Goal: Transaction & Acquisition: Purchase product/service

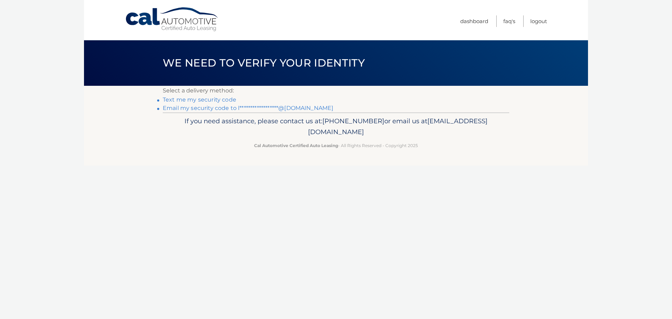
click at [198, 100] on link "Text me my security code" at bounding box center [199, 99] width 73 height 7
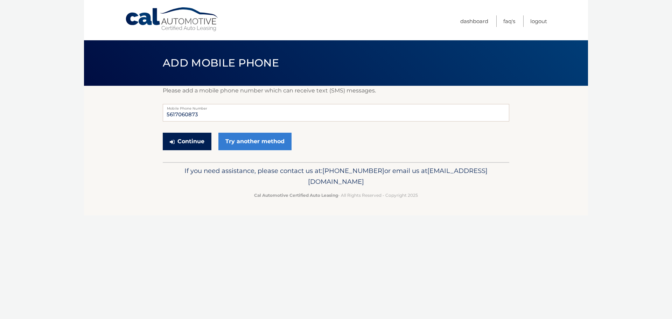
click at [184, 147] on button "Continue" at bounding box center [187, 141] width 49 height 17
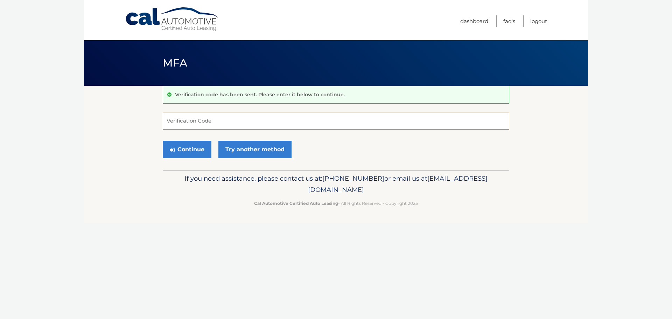
click at [189, 125] on input "Verification Code" at bounding box center [336, 120] width 346 height 17
type input "808203"
click at [191, 146] on button "Continue" at bounding box center [187, 149] width 49 height 17
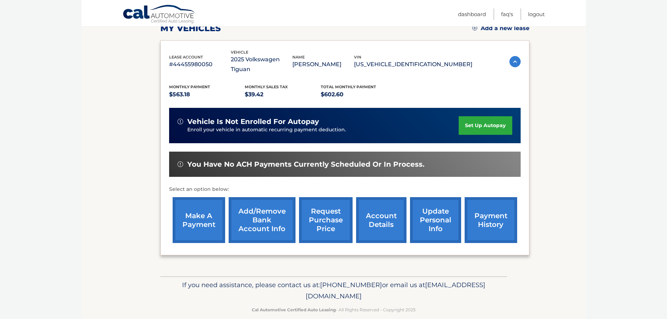
scroll to position [105, 0]
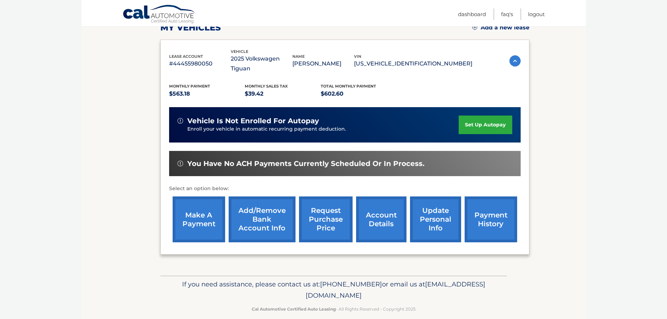
click at [196, 210] on link "make a payment" at bounding box center [199, 219] width 52 height 46
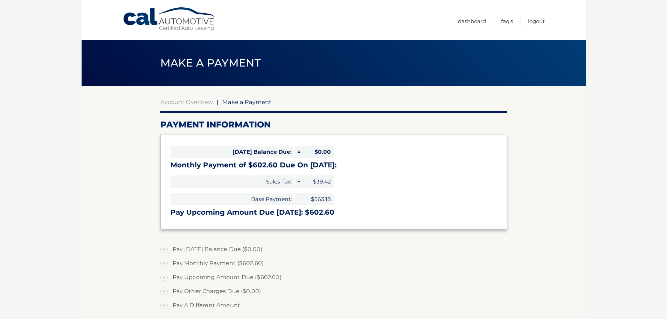
select select "YmFiNDRjNjktNGFlOS00NGQ2LThjMzAtMTQ0OWYxNDZhNjdm"
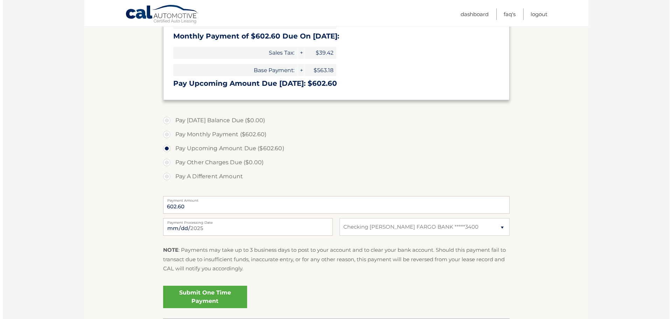
scroll to position [175, 0]
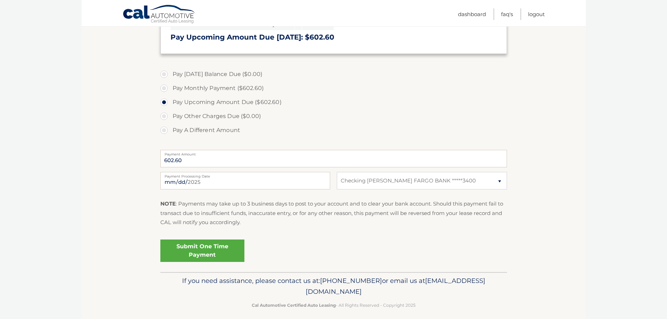
click at [185, 251] on link "Submit One Time Payment" at bounding box center [202, 250] width 84 height 22
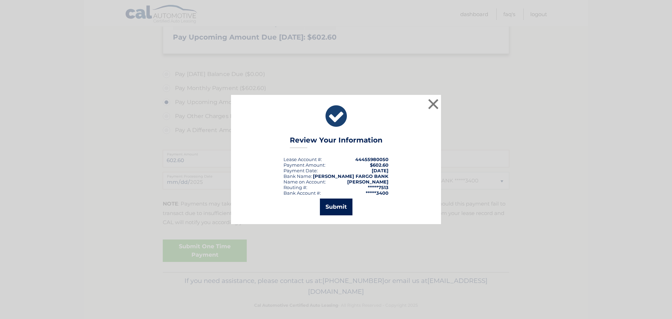
click at [335, 206] on button "Submit" at bounding box center [336, 206] width 33 height 17
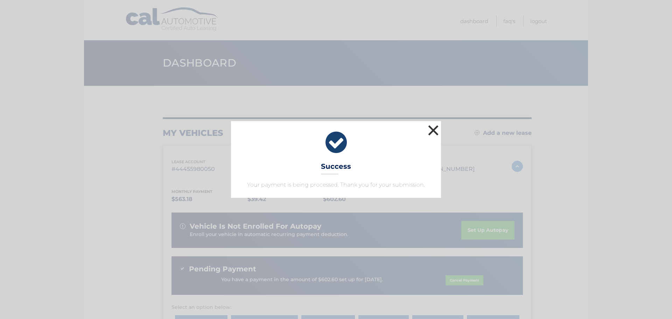
click at [436, 135] on button "×" at bounding box center [433, 130] width 14 height 14
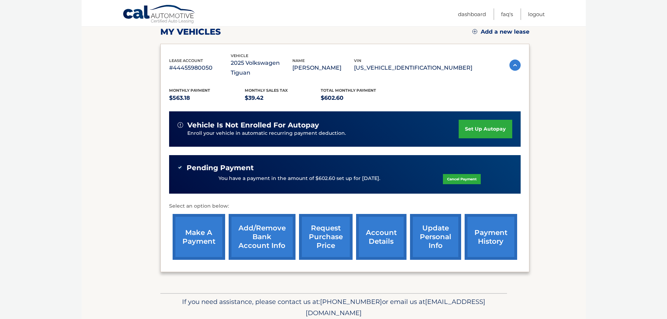
scroll to position [105, 0]
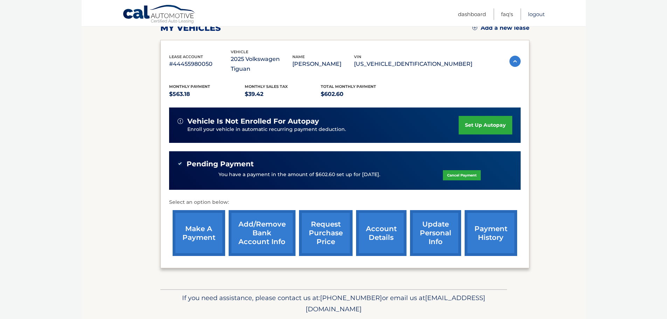
click at [540, 15] on link "Logout" at bounding box center [536, 14] width 17 height 12
